Goal: Task Accomplishment & Management: Manage account settings

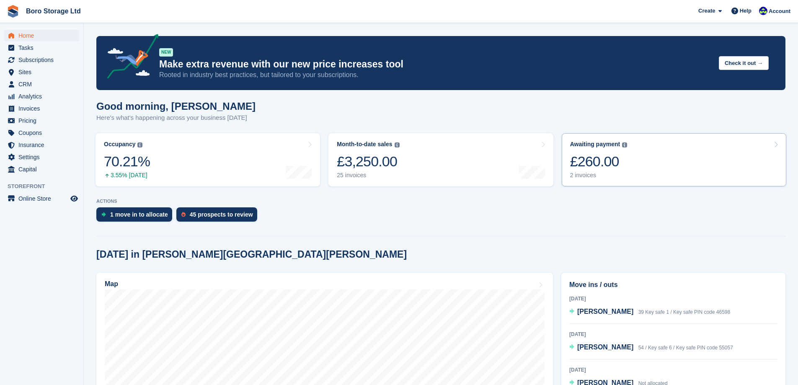
click at [585, 176] on div "2 invoices" at bounding box center [598, 175] width 57 height 7
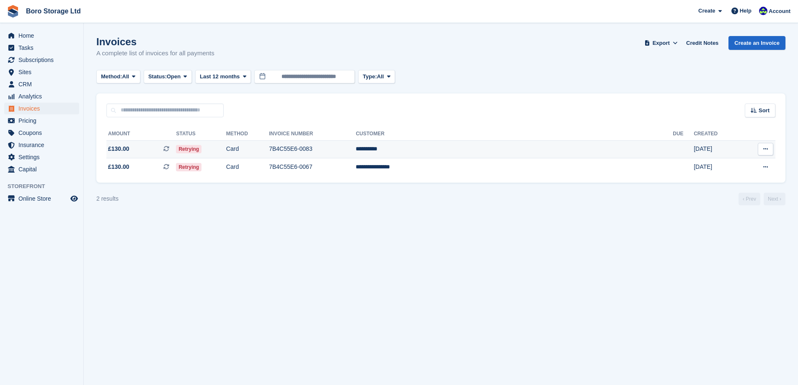
click at [269, 149] on td "Card" at bounding box center [247, 149] width 43 height 18
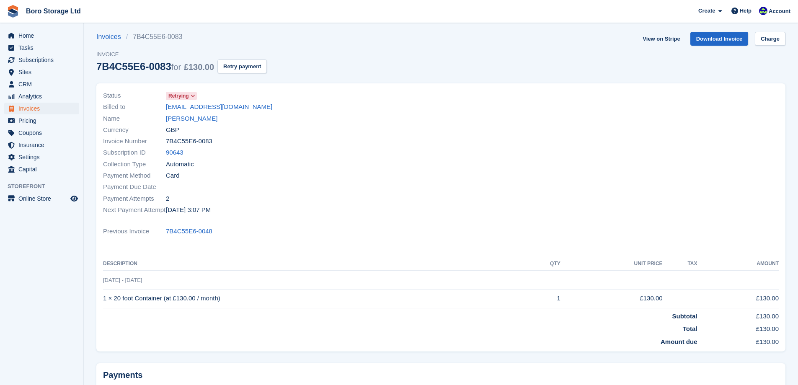
scroll to position [4, 0]
click at [184, 120] on link "[PERSON_NAME]" at bounding box center [191, 119] width 51 height 10
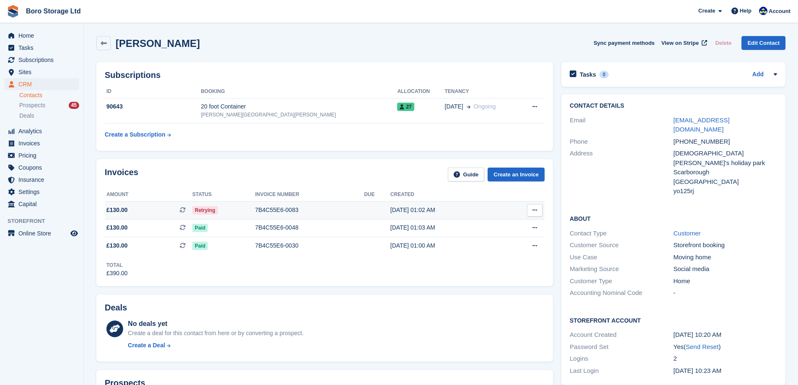
click at [201, 206] on span "Retrying" at bounding box center [205, 210] width 26 height 8
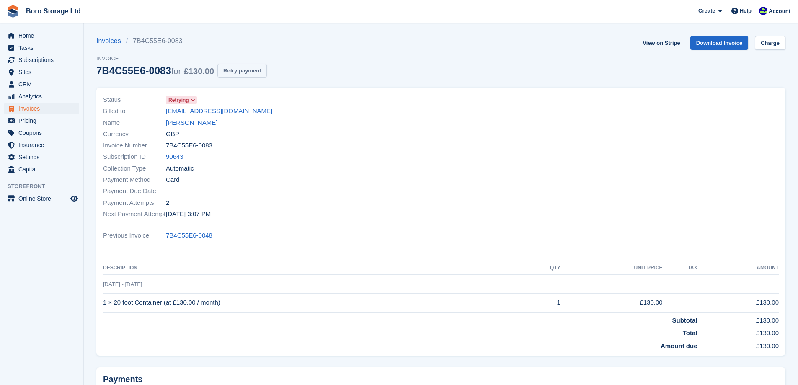
click at [249, 75] on button "Retry payment" at bounding box center [241, 71] width 49 height 14
click at [60, 3] on div "Boro Storage Ltd" at bounding box center [43, 11] width 81 height 19
click at [57, 12] on link "Boro Storage Ltd" at bounding box center [54, 11] width 62 height 14
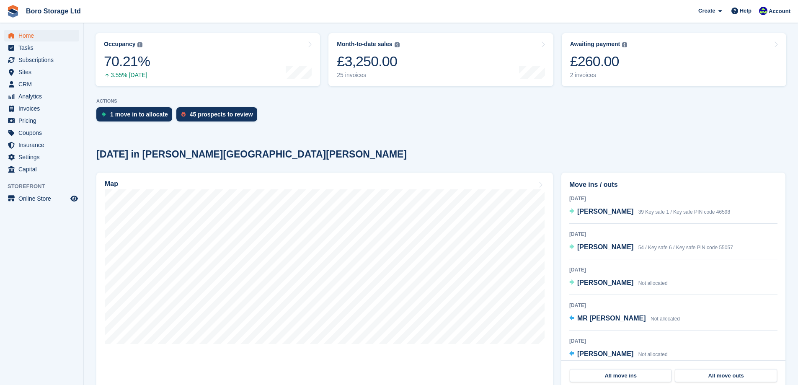
scroll to position [126, 0]
